Goal: Check status: Check status

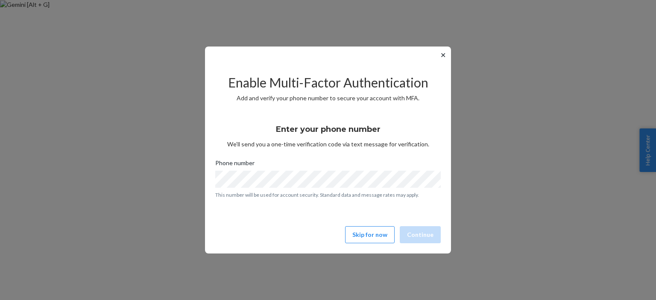
click at [443, 58] on button "✕" at bounding box center [443, 55] width 9 height 10
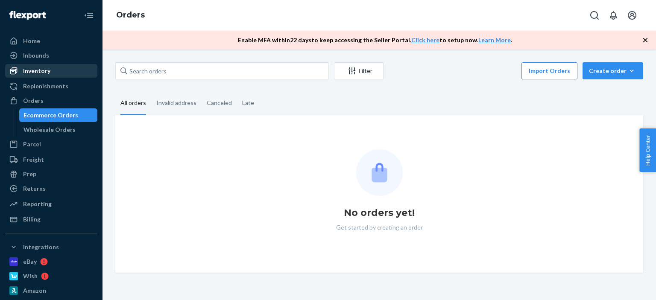
click at [46, 69] on div "Inventory" at bounding box center [36, 71] width 27 height 9
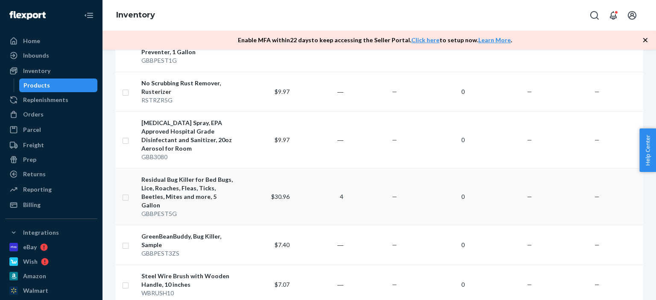
scroll to position [641, 0]
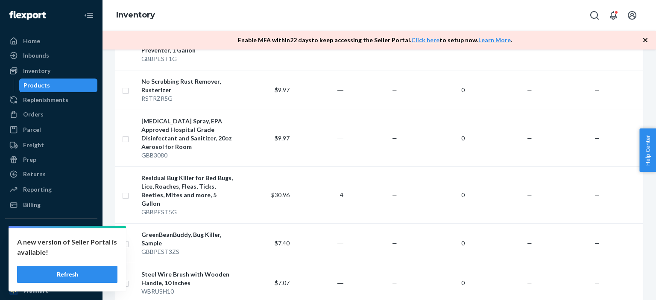
click at [89, 276] on button "Refresh" at bounding box center [67, 274] width 100 height 17
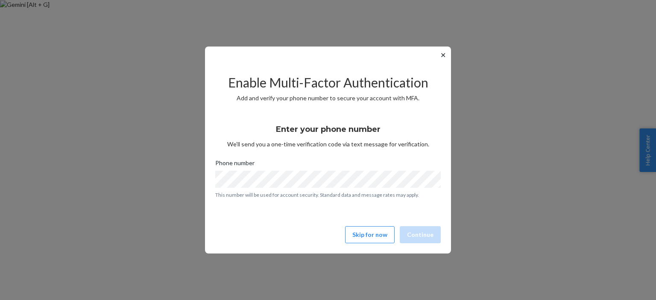
click at [443, 58] on button "✕" at bounding box center [443, 55] width 9 height 10
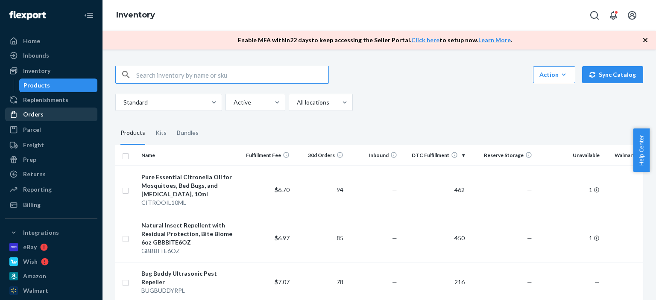
click at [24, 109] on div "Orders" at bounding box center [51, 114] width 91 height 12
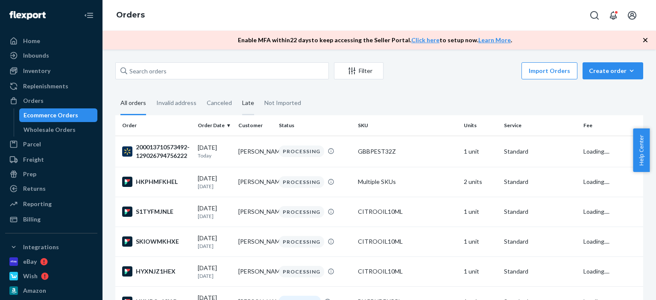
click at [253, 109] on div "Late" at bounding box center [248, 103] width 22 height 23
click at [237, 92] on input "Late" at bounding box center [237, 92] width 0 height 0
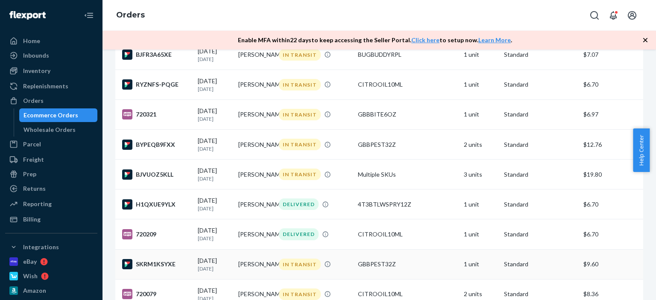
scroll to position [128, 0]
